Goal: Navigation & Orientation: Find specific page/section

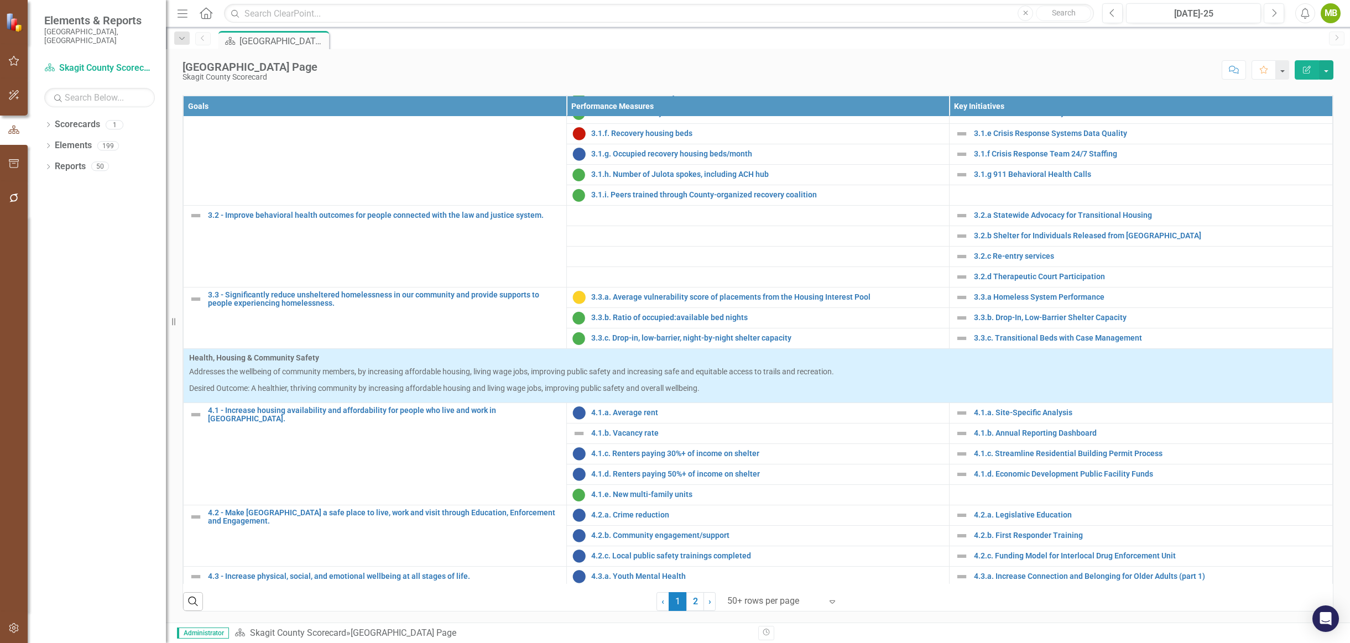
scroll to position [421, 0]
click at [786, 598] on div at bounding box center [774, 601] width 94 height 15
click at [772, 580] on div "Display All Rows" at bounding box center [781, 582] width 104 height 13
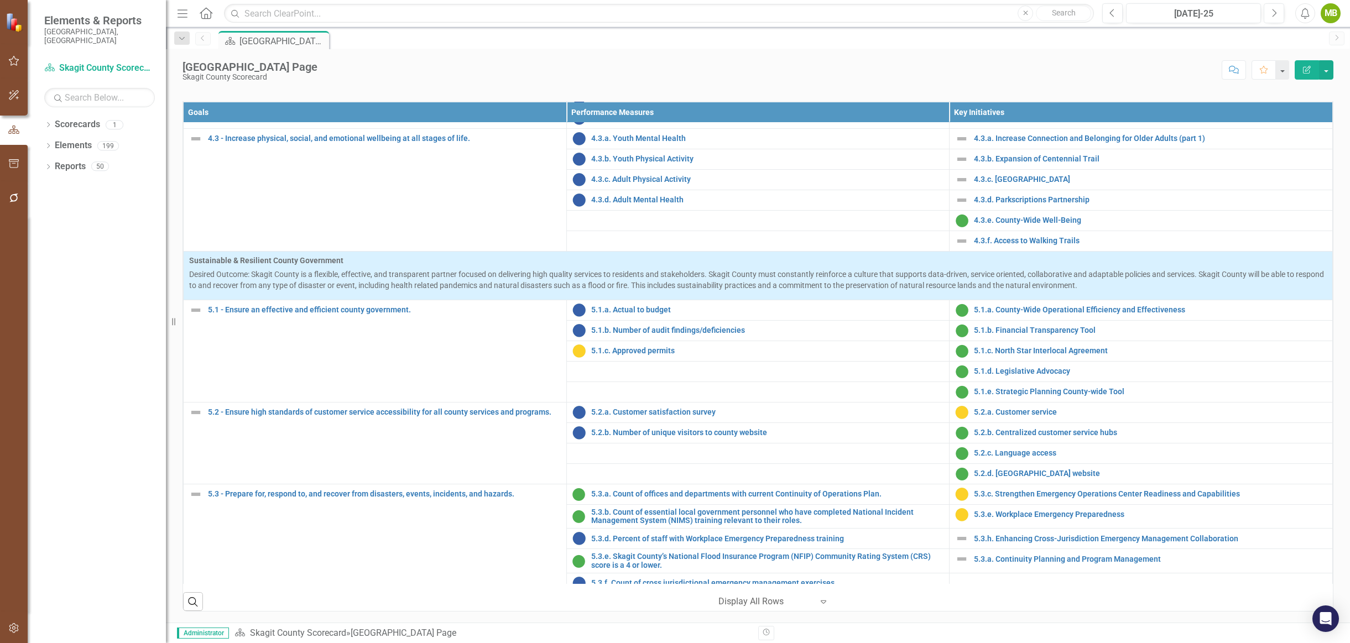
scroll to position [1247, 0]
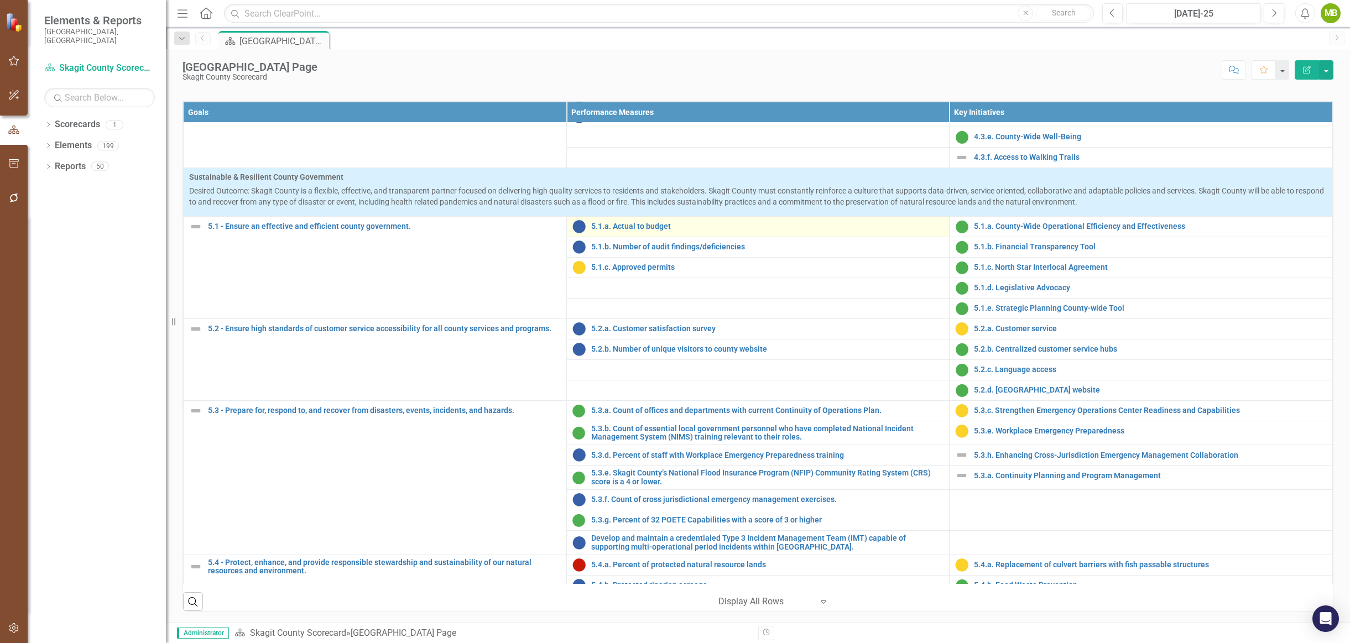
click at [620, 231] on div "5.1.a. Actual to budget" at bounding box center [758, 226] width 372 height 13
click at [618, 224] on link "5.1.a. Actual to budget" at bounding box center [767, 226] width 353 height 8
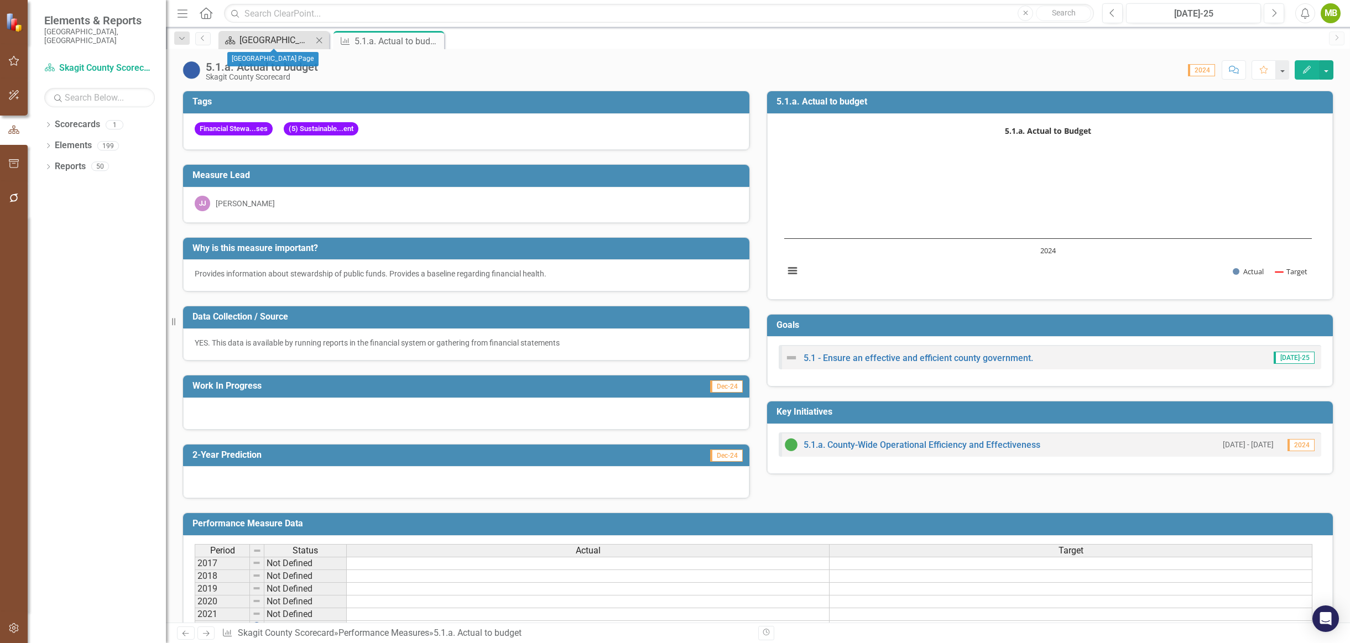
click at [272, 39] on div "[GEOGRAPHIC_DATA] Page" at bounding box center [275, 40] width 73 height 14
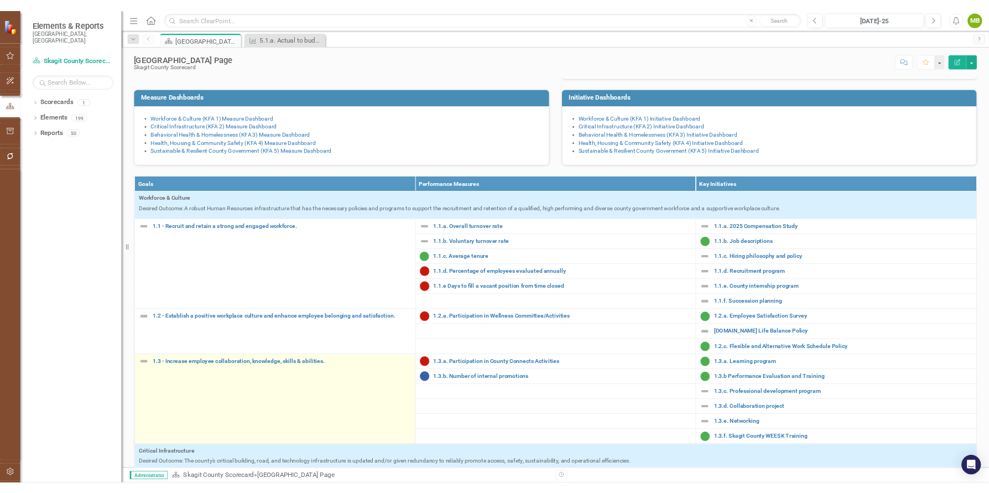
scroll to position [176, 0]
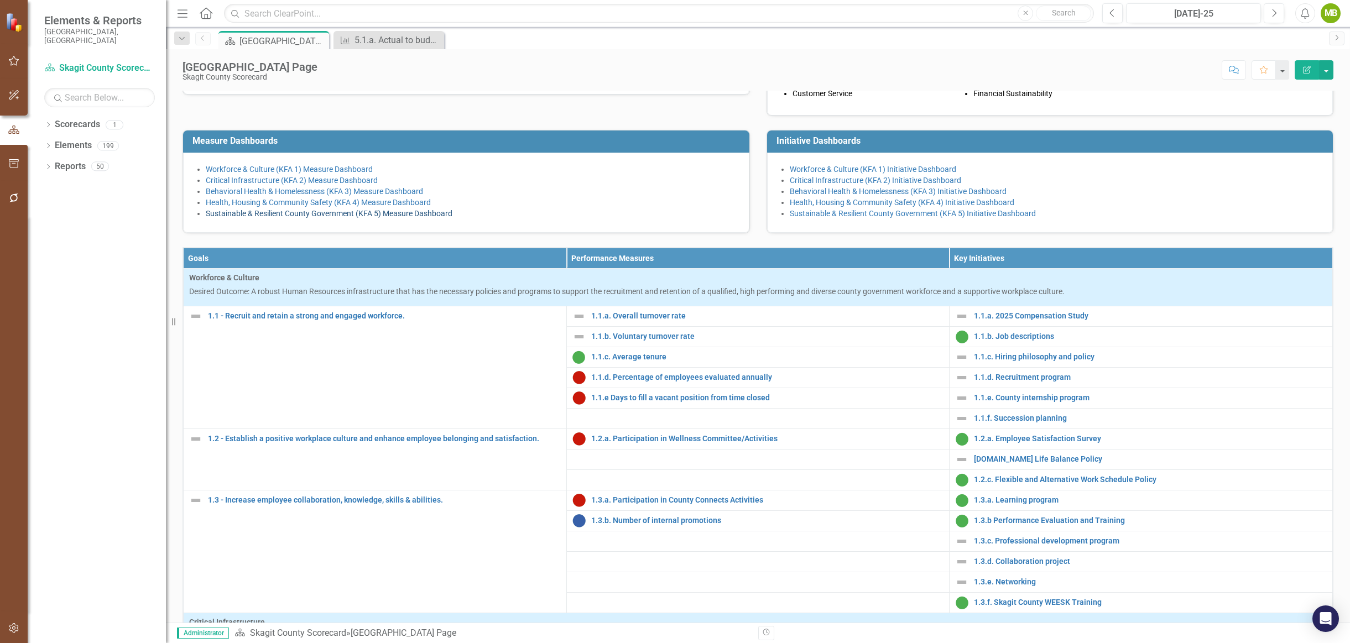
click at [211, 218] on link "Sustainable & Resilient County Government (KFA 5) Measure Dashboard" at bounding box center [329, 213] width 247 height 9
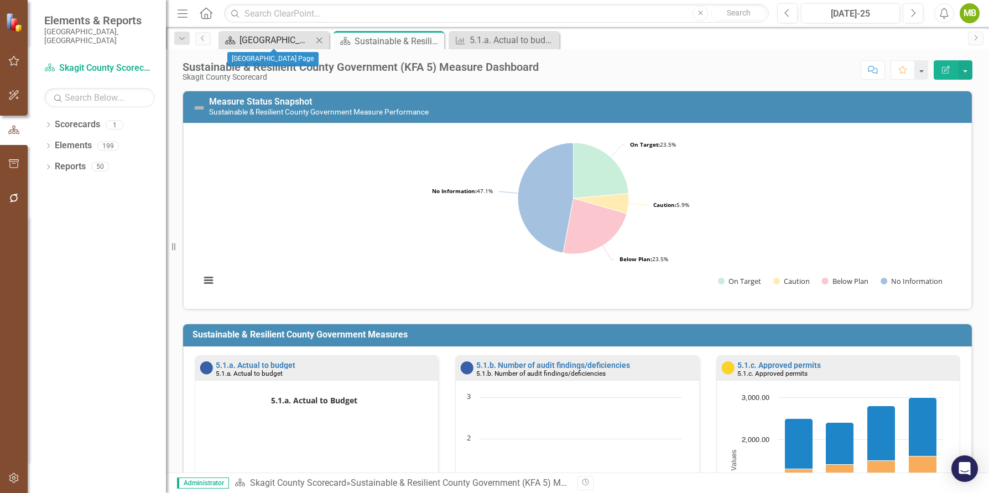
click at [249, 40] on div "[GEOGRAPHIC_DATA] Page" at bounding box center [275, 40] width 73 height 14
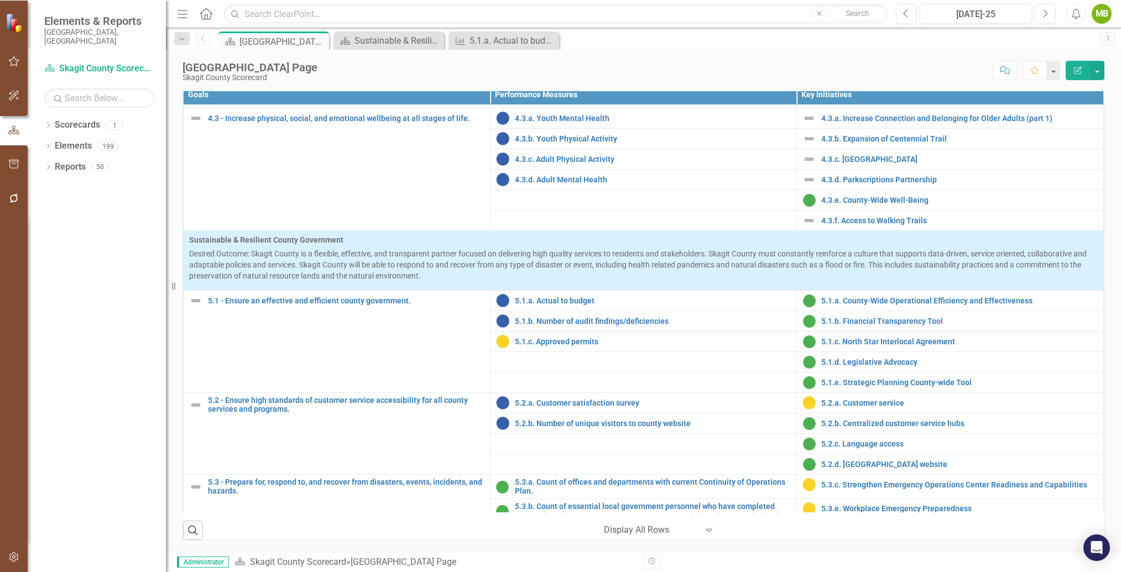
scroll to position [433, 0]
click at [536, 302] on link "5.1.a. Actual to budget" at bounding box center [653, 301] width 276 height 8
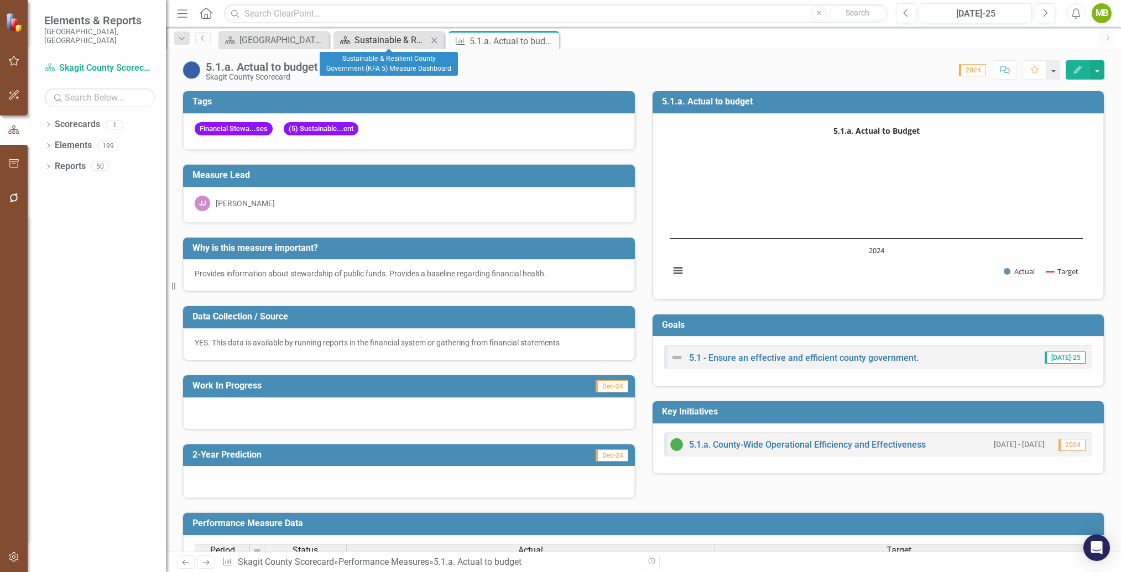
click at [369, 38] on div "Sustainable & Resilient County Government (KFA 5) Measure Dashboard" at bounding box center [390, 40] width 73 height 14
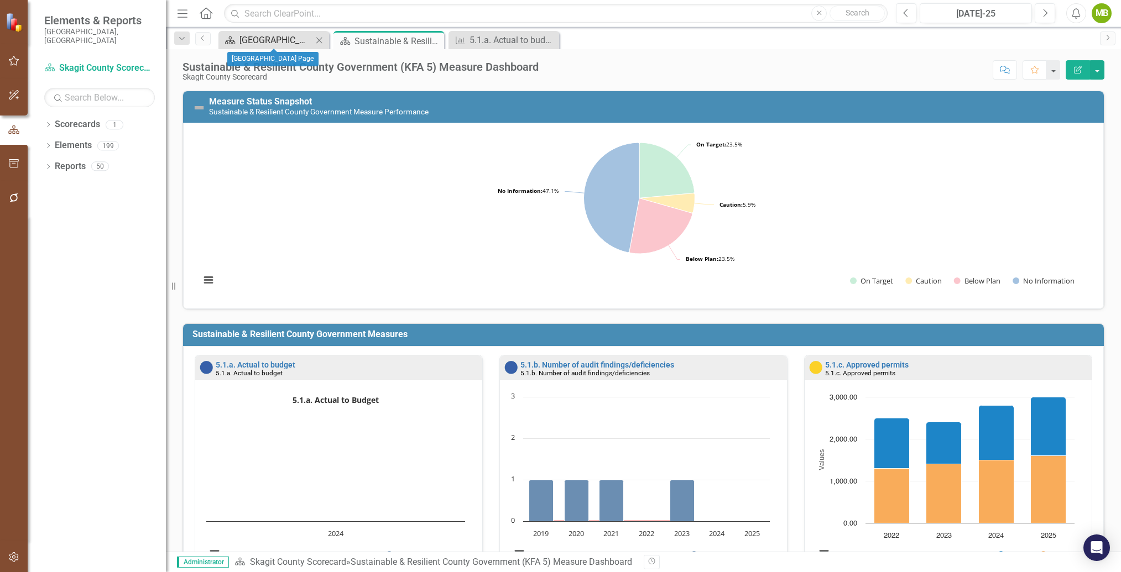
click at [282, 40] on div "[GEOGRAPHIC_DATA] Page" at bounding box center [275, 40] width 73 height 14
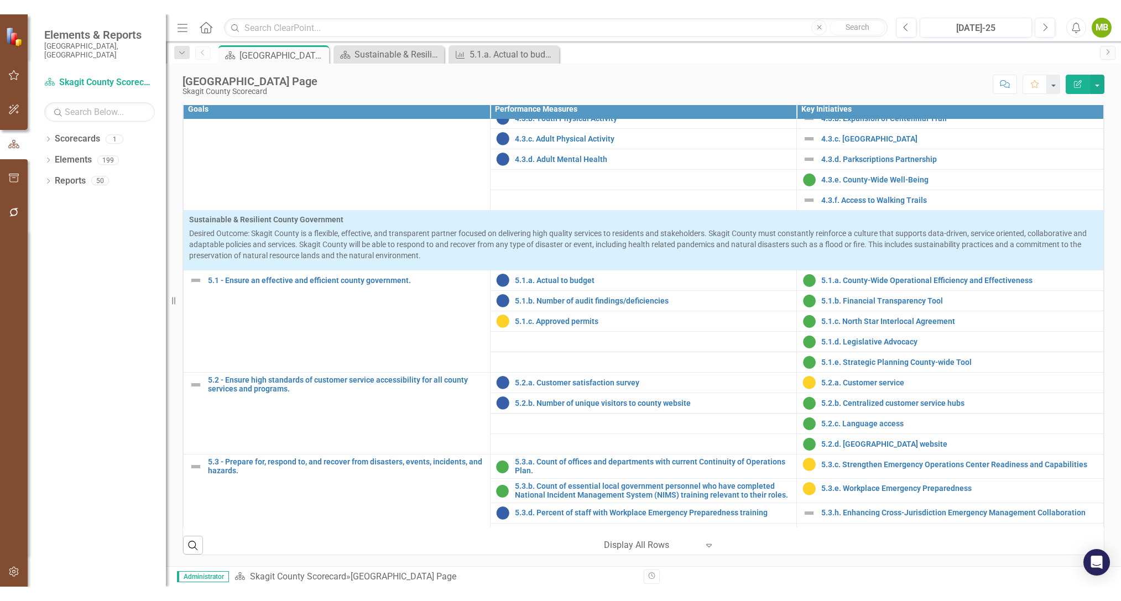
scroll to position [426, 0]
